Goal: Task Accomplishment & Management: Manage account settings

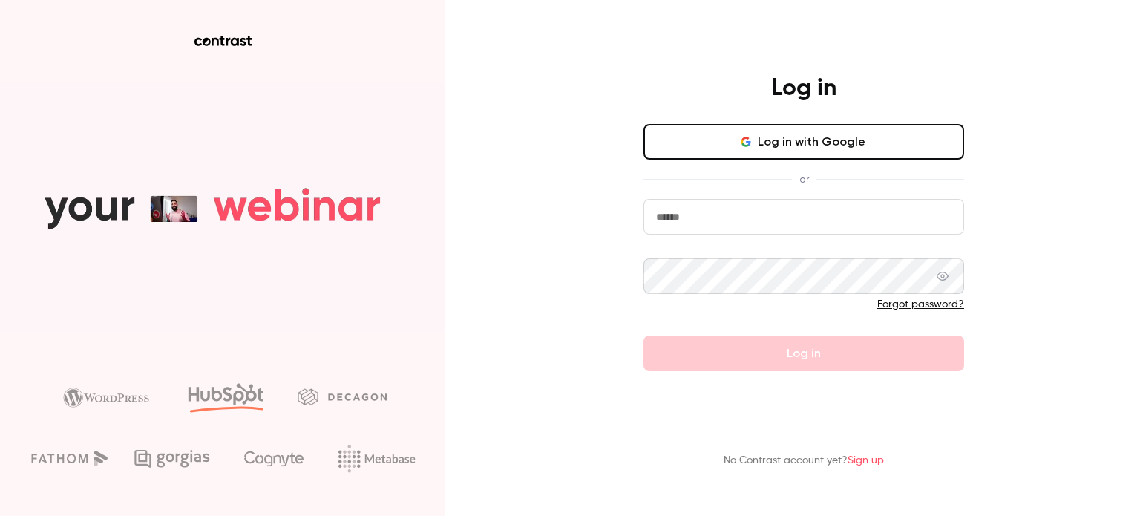
type input "**********"
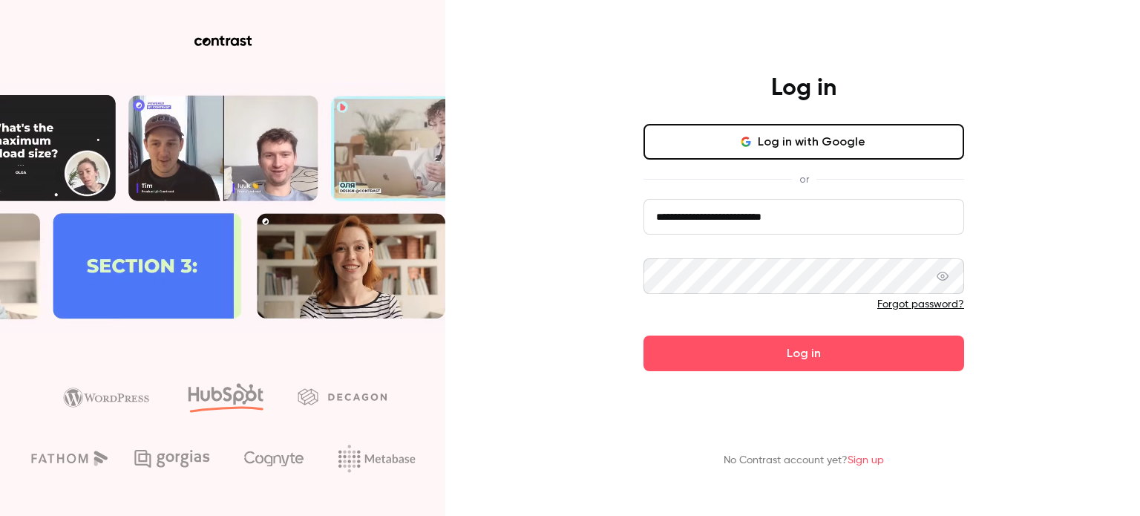
click at [942, 274] on icon at bounding box center [943, 276] width 12 height 12
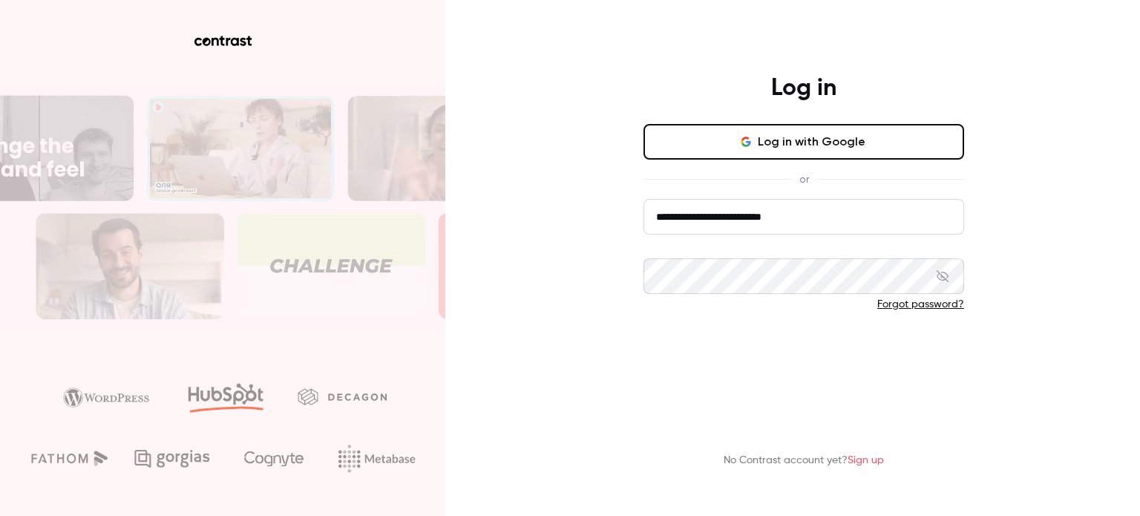
click at [807, 344] on button "Log in" at bounding box center [803, 353] width 321 height 36
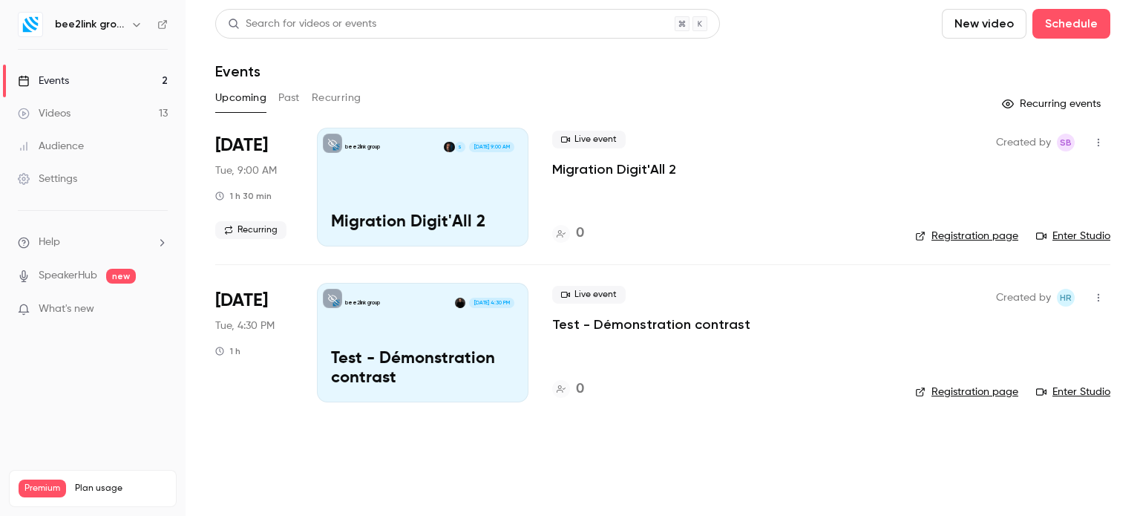
click at [79, 80] on link "Events 2" at bounding box center [93, 81] width 186 height 33
click at [128, 24] on button "button" at bounding box center [137, 25] width 18 height 18
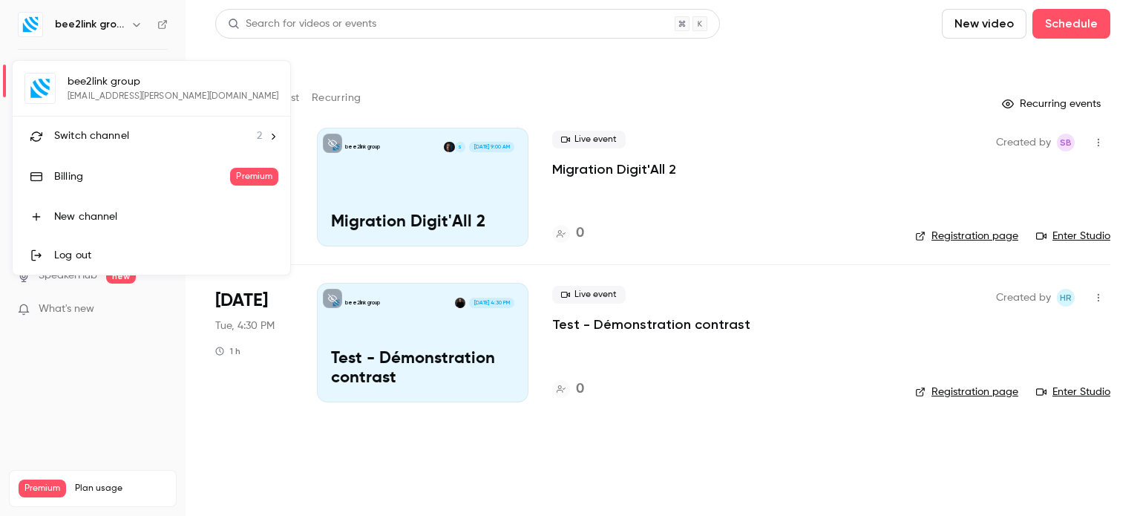
click at [257, 136] on span "2" at bounding box center [259, 136] width 5 height 16
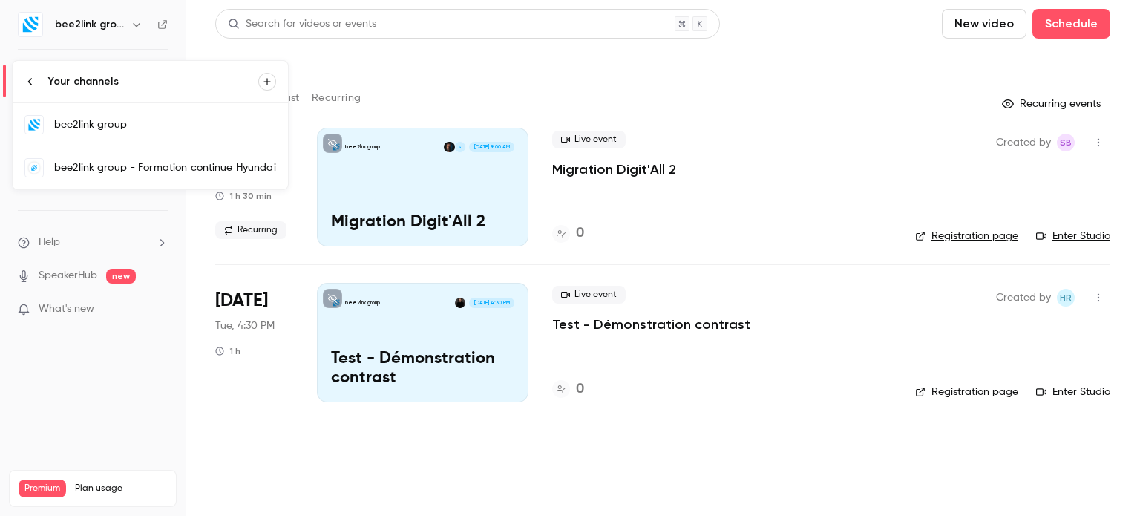
click at [146, 160] on div "bee2link group - Formation continue Hyundai" at bounding box center [165, 167] width 222 height 15
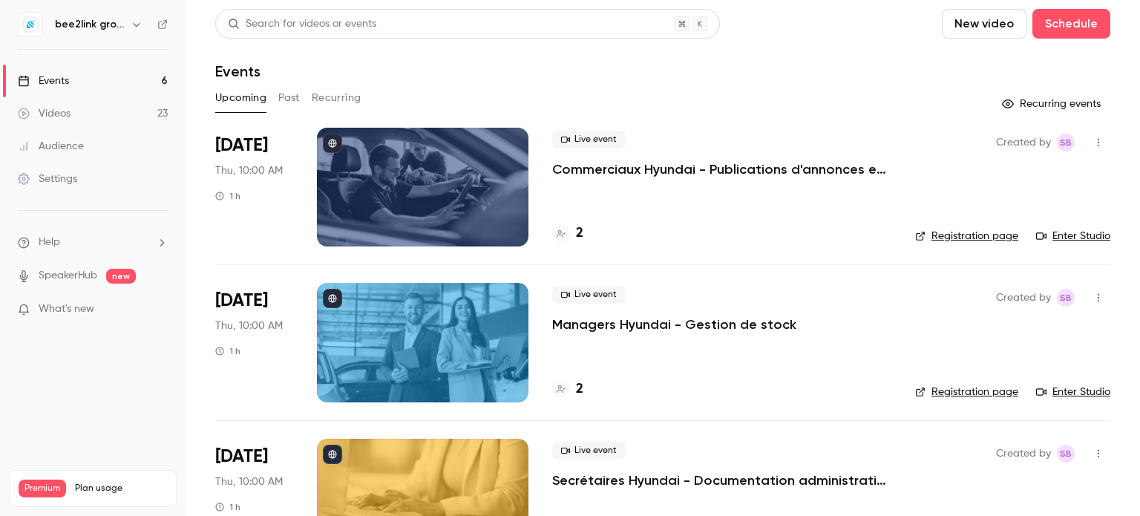
click at [771, 168] on p "Commerciaux Hyundai - Publications d'annonces et étiquettes de prix" at bounding box center [721, 169] width 339 height 18
